Goal: Task Accomplishment & Management: Use online tool/utility

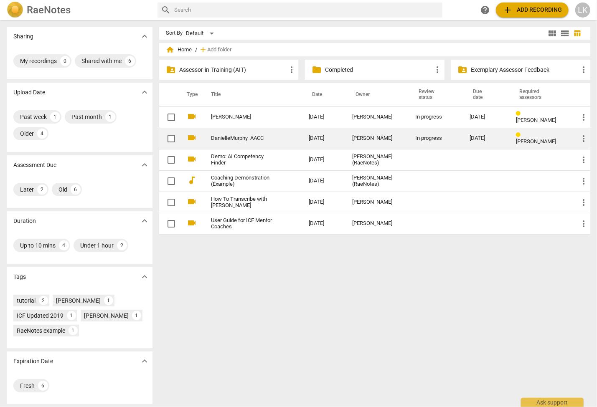
click at [252, 138] on link "DanielleMurphy_AACC" at bounding box center [245, 138] width 68 height 6
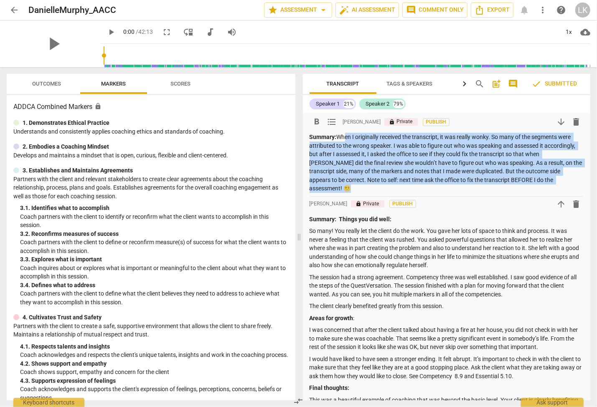
drag, startPoint x: 339, startPoint y: 136, endPoint x: 543, endPoint y: 178, distance: 208.1
click at [543, 178] on p "Summary: When I originally received the transcript, it was really wonky. So man…" at bounding box center [447, 163] width 275 height 60
copy p "When I originally received the transcript, it was really wonky. So many of the …"
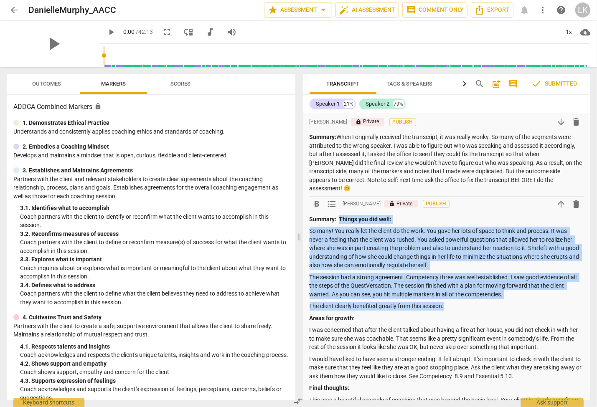
drag, startPoint x: 340, startPoint y: 211, endPoint x: 466, endPoint y: 294, distance: 150.8
click at [466, 294] on div "Summary: Things you did well: So many! You really let the client do the work. Y…" at bounding box center [447, 336] width 275 height 242
copy div "Things you did well: So many! You really let the client do the work. You gave h…"
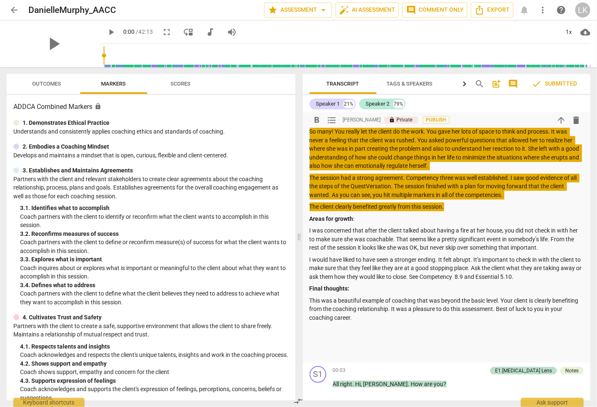
scroll to position [101, 0]
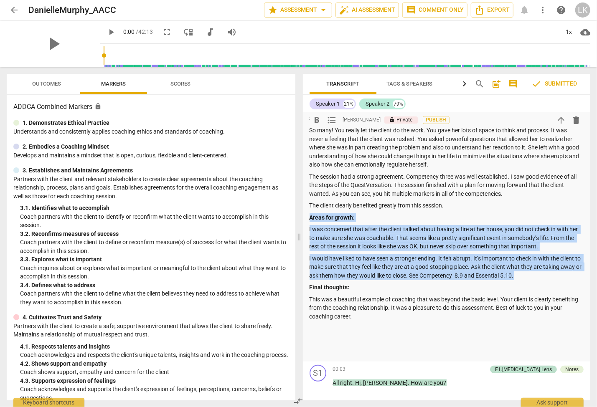
drag, startPoint x: 310, startPoint y: 209, endPoint x: 543, endPoint y: 268, distance: 239.7
click at [543, 268] on div "Summary: Things you did well: So many! You really let the client do the work. Y…" at bounding box center [447, 236] width 275 height 242
copy div "Areas for growth : I was concerned that after the client talked about having a …"
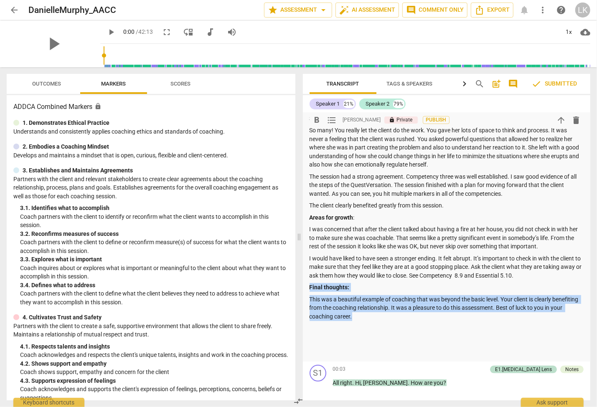
drag, startPoint x: 310, startPoint y: 280, endPoint x: 360, endPoint y: 309, distance: 58.6
click at [360, 309] on div "Summary: Things you did well: So many! You really let the client do the work. Y…" at bounding box center [447, 236] width 275 height 242
copy div "Final thoughts: This was a beautiful example of coaching that was beyond the ba…"
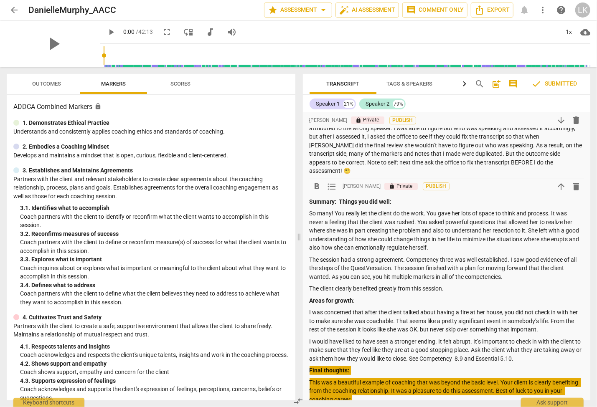
scroll to position [0, 0]
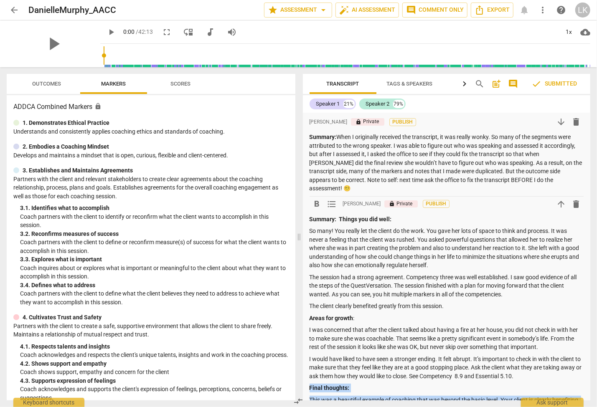
click at [578, 199] on span "delete" at bounding box center [576, 204] width 10 height 10
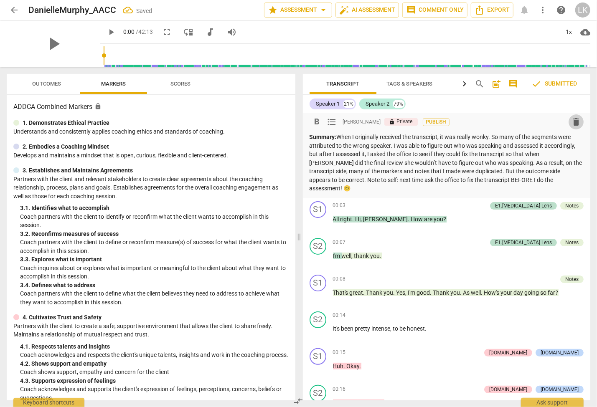
click at [576, 123] on span "delete" at bounding box center [576, 122] width 10 height 10
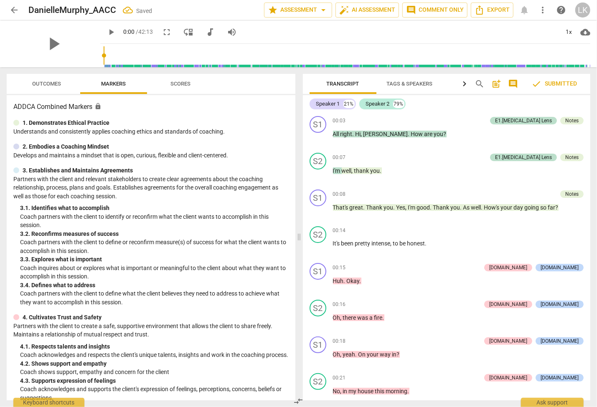
click at [497, 84] on span "post_add" at bounding box center [496, 84] width 10 height 10
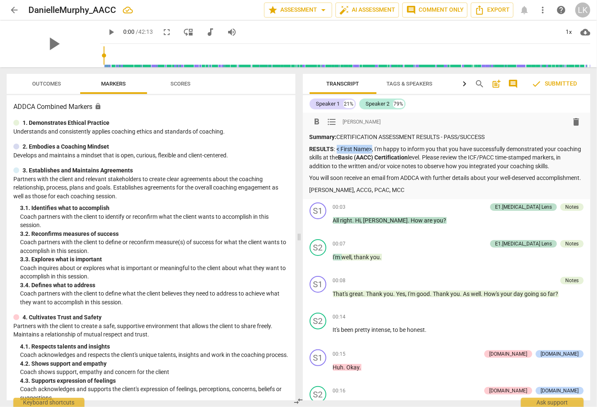
drag, startPoint x: 372, startPoint y: 151, endPoint x: 336, endPoint y: 150, distance: 35.9
click at [336, 150] on p "RESULTS : < First Name>, I'm happy to inform you that you have successfully dem…" at bounding box center [447, 158] width 275 height 26
drag, startPoint x: 461, startPoint y: 186, endPoint x: 469, endPoint y: 164, distance: 23.9
click at [461, 183] on p "You will soon receive an email from ADDCA with further details about your well-…" at bounding box center [447, 178] width 275 height 9
click at [496, 83] on span "post_add" at bounding box center [496, 84] width 10 height 10
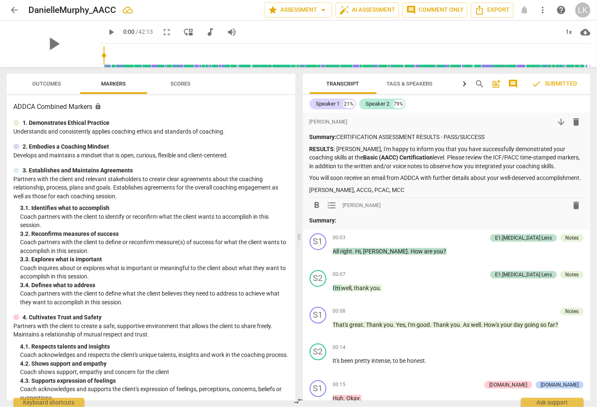
click at [379, 225] on p "Summary:" at bounding box center [447, 220] width 275 height 9
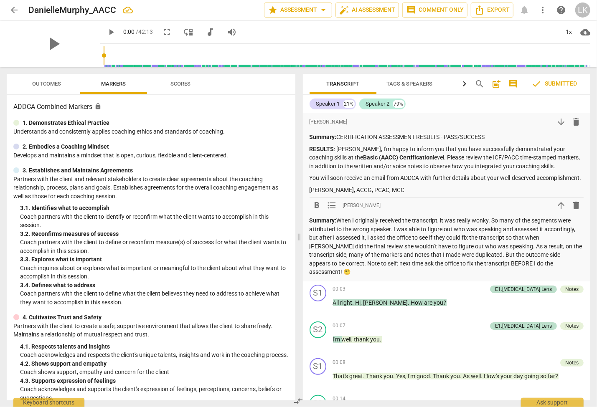
click at [496, 85] on span "post_add" at bounding box center [496, 84] width 10 height 10
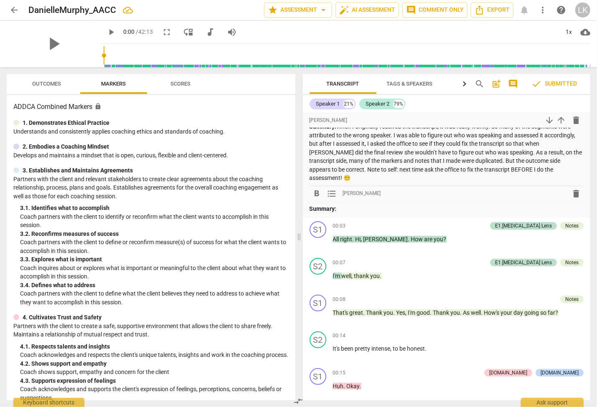
scroll to position [101, 0]
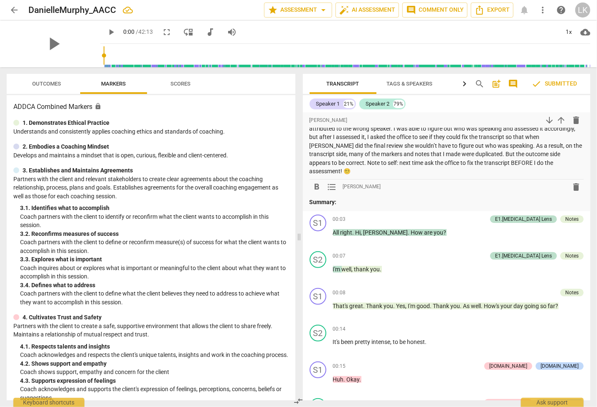
click at [366, 203] on p "Summary:" at bounding box center [447, 202] width 275 height 9
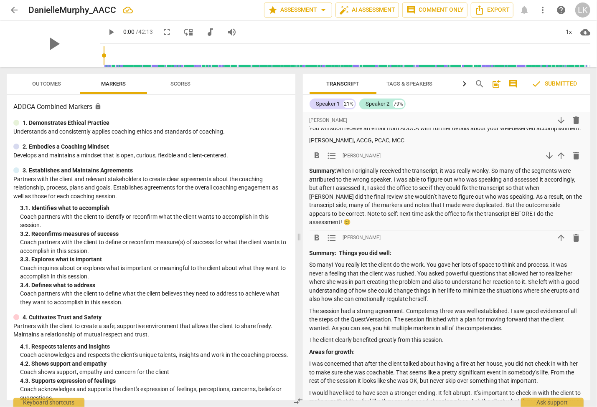
scroll to position [50, 0]
drag, startPoint x: 335, startPoint y: 180, endPoint x: 308, endPoint y: 181, distance: 26.8
click at [308, 181] on div "format_bold format_list_bulleted [PERSON_NAME] arrow_downward delete Summary: C…" at bounding box center [447, 268] width 288 height 410
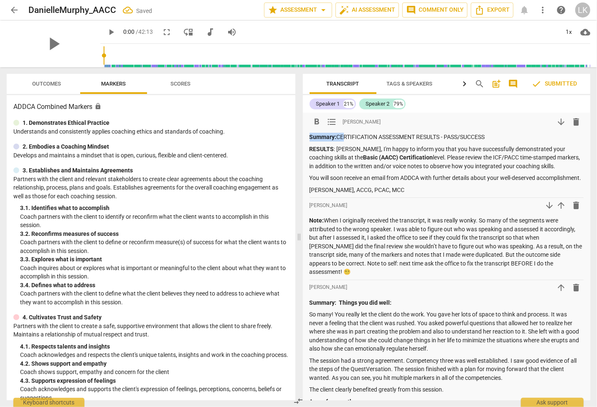
drag, startPoint x: 339, startPoint y: 137, endPoint x: 305, endPoint y: 136, distance: 34.3
click at [305, 136] on div "format_bold format_list_bulleted [PERSON_NAME] arrow_downward delete Summary: C…" at bounding box center [447, 318] width 288 height 410
drag, startPoint x: 463, startPoint y: 137, endPoint x: 308, endPoint y: 137, distance: 154.6
click at [308, 137] on div "format_bold format_list_bulleted [PERSON_NAME] arrow_downward delete CERTIFICAT…" at bounding box center [447, 318] width 288 height 410
click at [449, 228] on p "Note: When I originally received the transcript, it was really wonky. So many o…" at bounding box center [447, 246] width 275 height 60
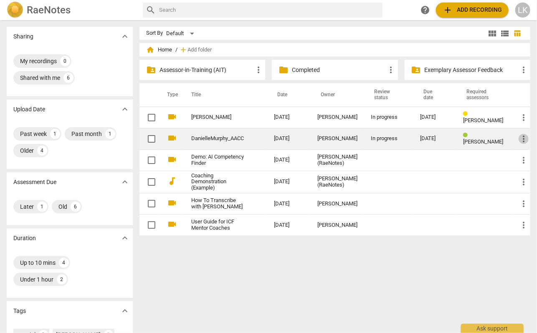
click at [525, 137] on span "more_vert" at bounding box center [524, 139] width 10 height 10
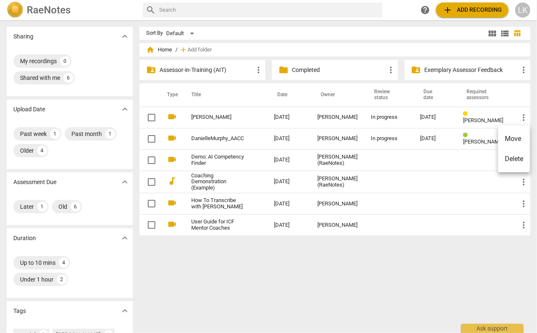
click at [505, 137] on li "Move" at bounding box center [515, 139] width 32 height 20
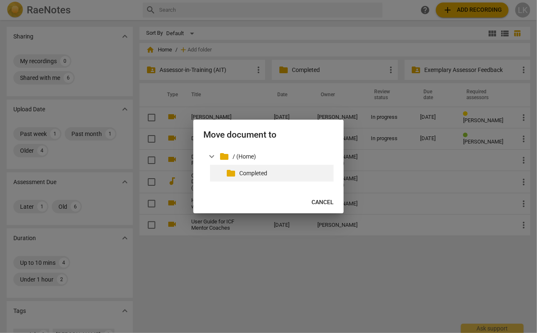
click at [236, 173] on span "folder" at bounding box center [231, 173] width 10 height 10
